Goal: Information Seeking & Learning: Learn about a topic

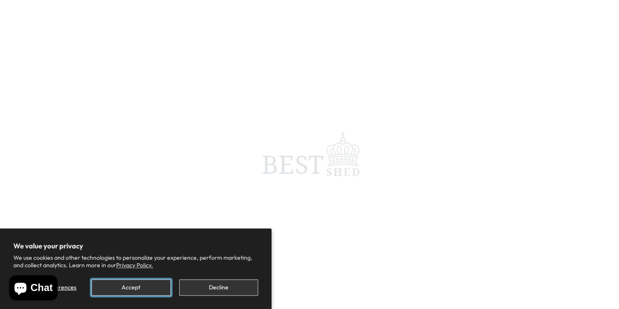
click at [146, 285] on button "Accept" at bounding box center [131, 288] width 79 height 16
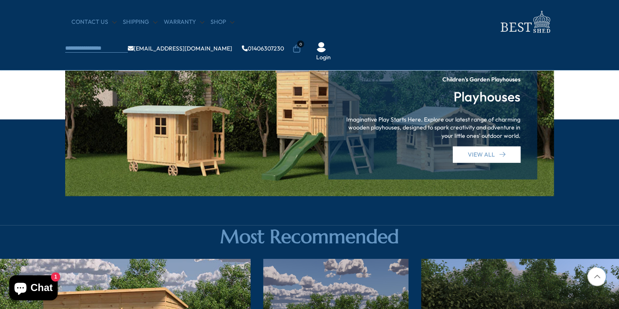
scroll to position [878, 0]
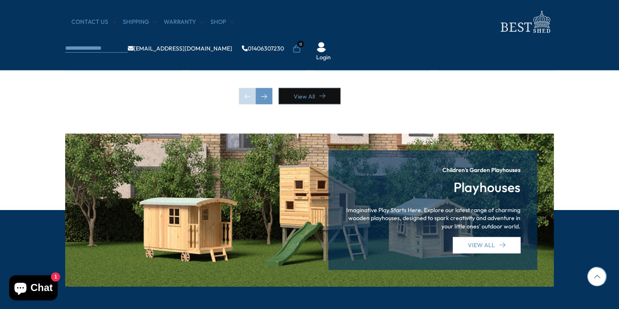
click at [308, 97] on link "View All" at bounding box center [310, 96] width 62 height 16
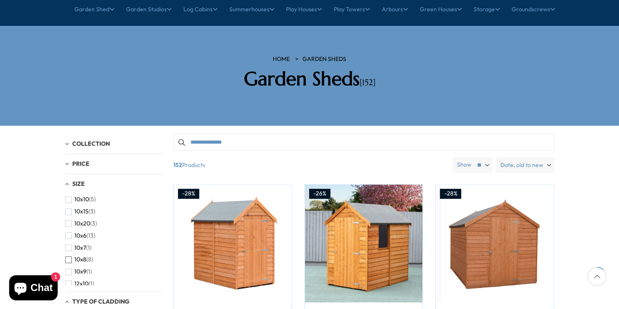
scroll to position [125, 0]
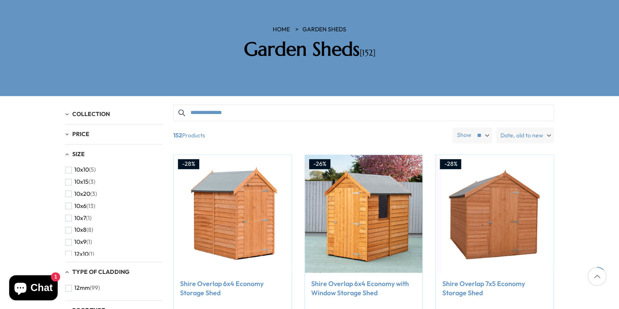
click at [67, 151] on div "Size" at bounding box center [114, 154] width 98 height 7
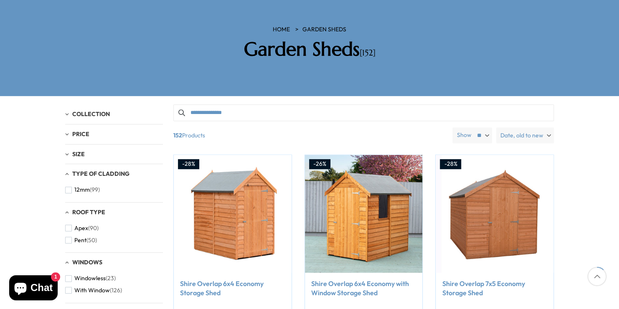
click at [67, 151] on div "Size" at bounding box center [114, 154] width 98 height 7
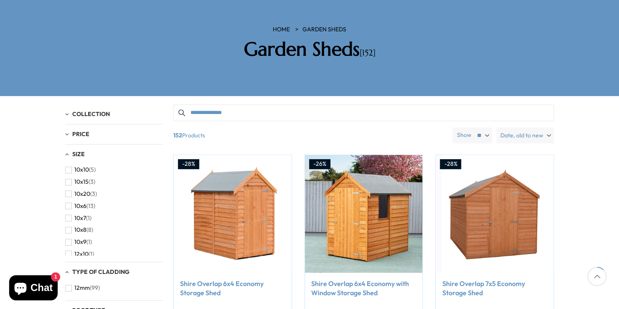
click at [67, 151] on div "Size" at bounding box center [114, 154] width 98 height 7
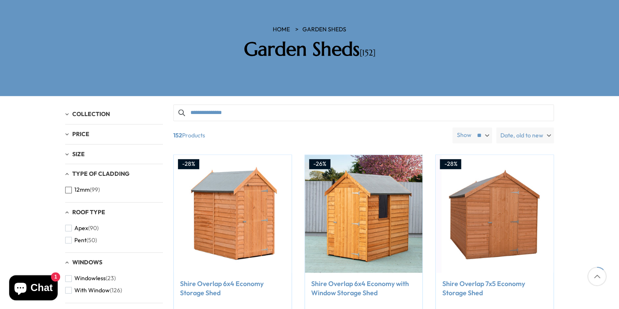
click at [68, 187] on span "button" at bounding box center [68, 190] width 7 height 7
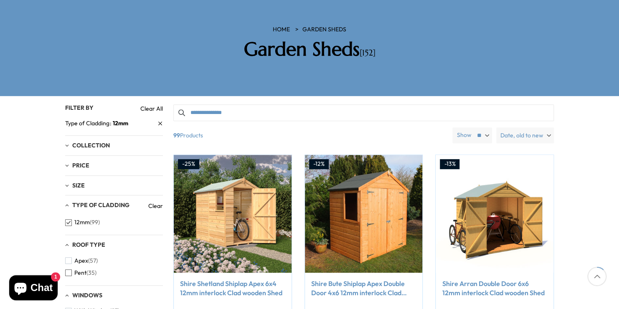
click at [71, 270] on span "button" at bounding box center [68, 273] width 7 height 7
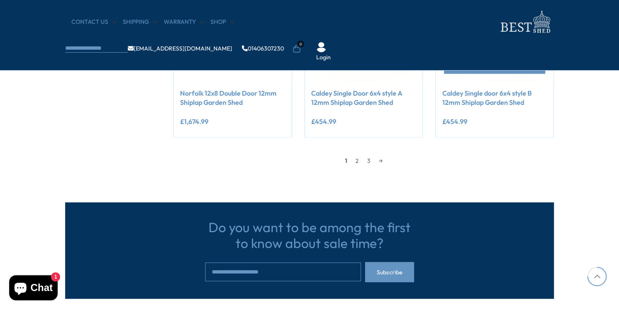
scroll to position [794, 0]
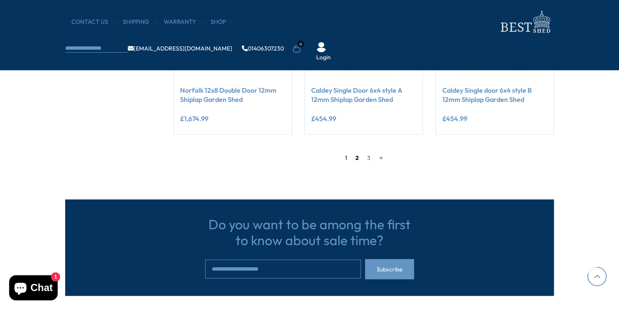
click at [355, 156] on link "2" at bounding box center [358, 158] width 12 height 13
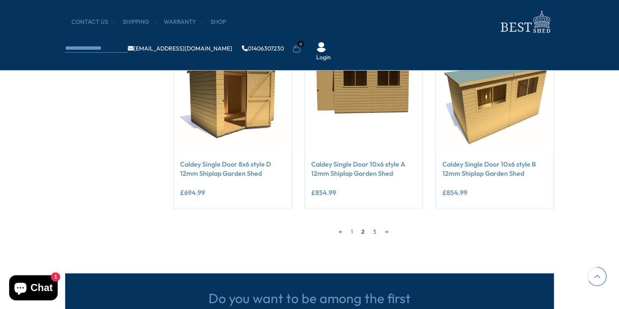
scroll to position [828, 0]
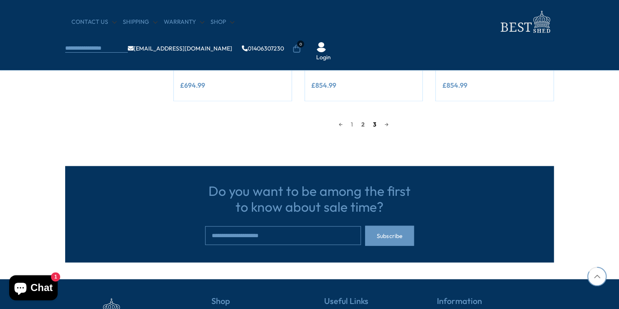
click at [375, 124] on link "3" at bounding box center [375, 124] width 12 height 13
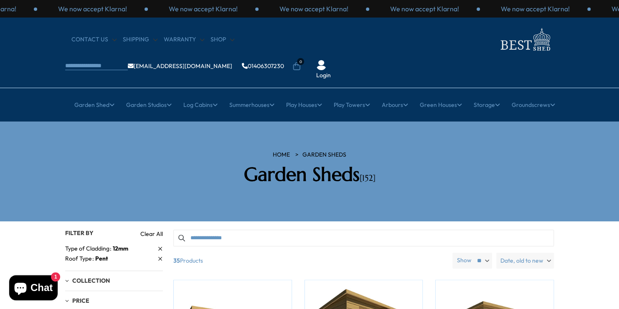
click at [200, 230] on input "Search products" at bounding box center [363, 238] width 381 height 17
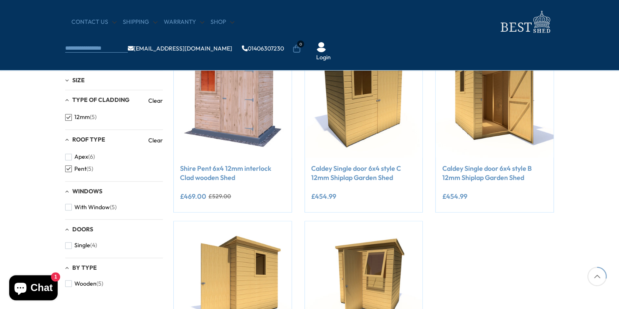
scroll to position [167, 0]
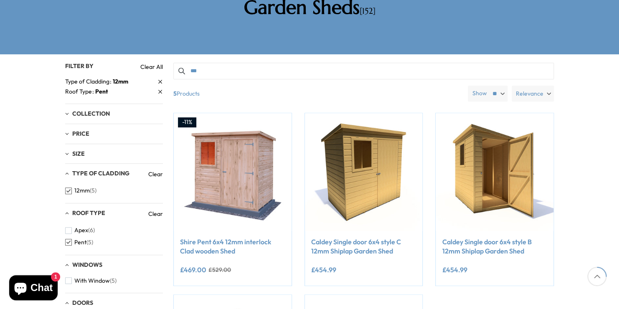
type input "***"
click at [76, 150] on span "Size" at bounding box center [78, 154] width 13 height 8
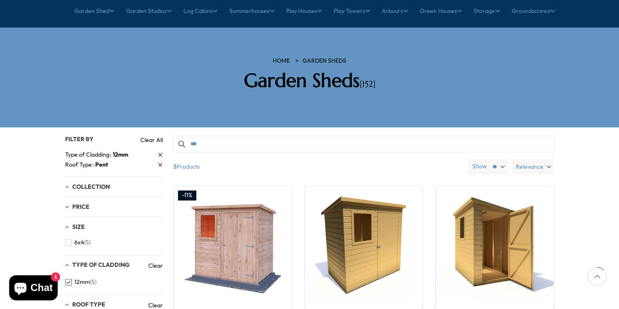
scroll to position [84, 0]
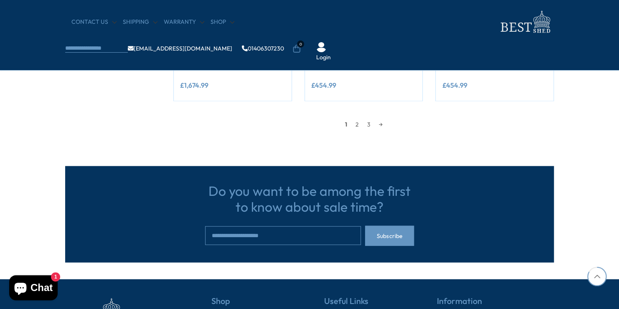
scroll to position [794, 0]
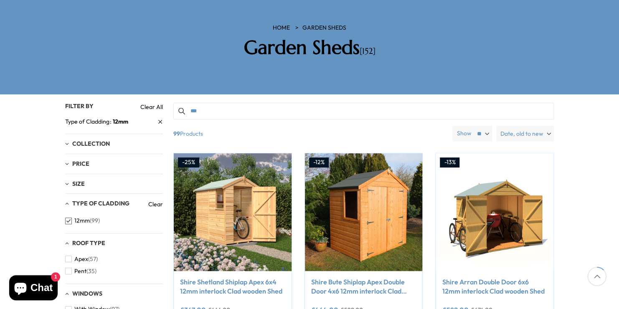
scroll to position [125, 0]
